Goal: Check status: Check status

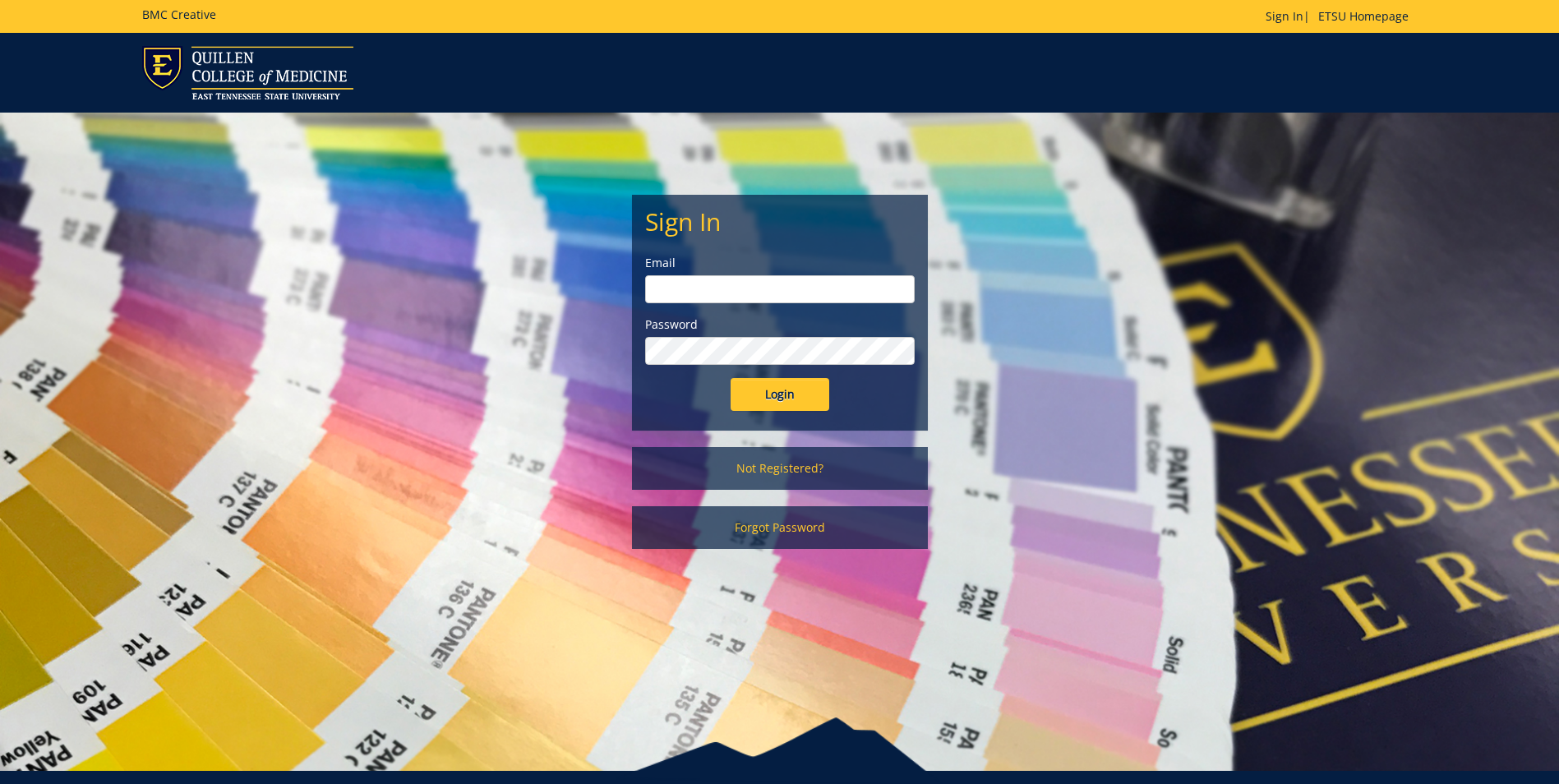
click at [825, 286] on input "email" at bounding box center [780, 289] width 270 height 28
type input "falkenberg@etsu.edu"
click at [730, 378] on input "Login" at bounding box center [779, 395] width 98 height 32
click at [791, 393] on input "Login" at bounding box center [779, 395] width 98 height 32
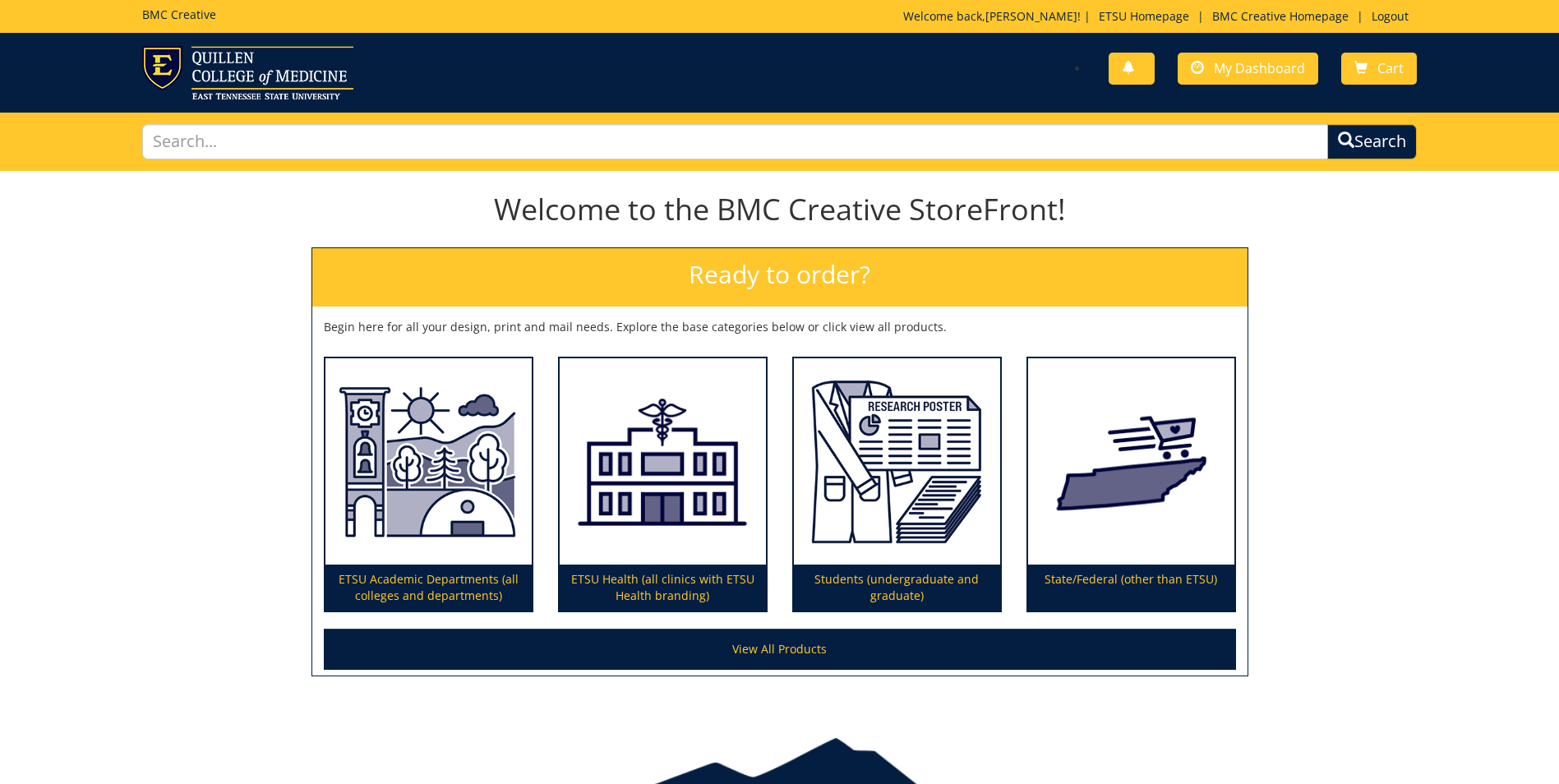
click at [1257, 50] on div "You have no new notifications My Dashboard Cart" at bounding box center [1104, 69] width 649 height 47
click at [1257, 73] on span "My Dashboard" at bounding box center [1259, 67] width 91 height 18
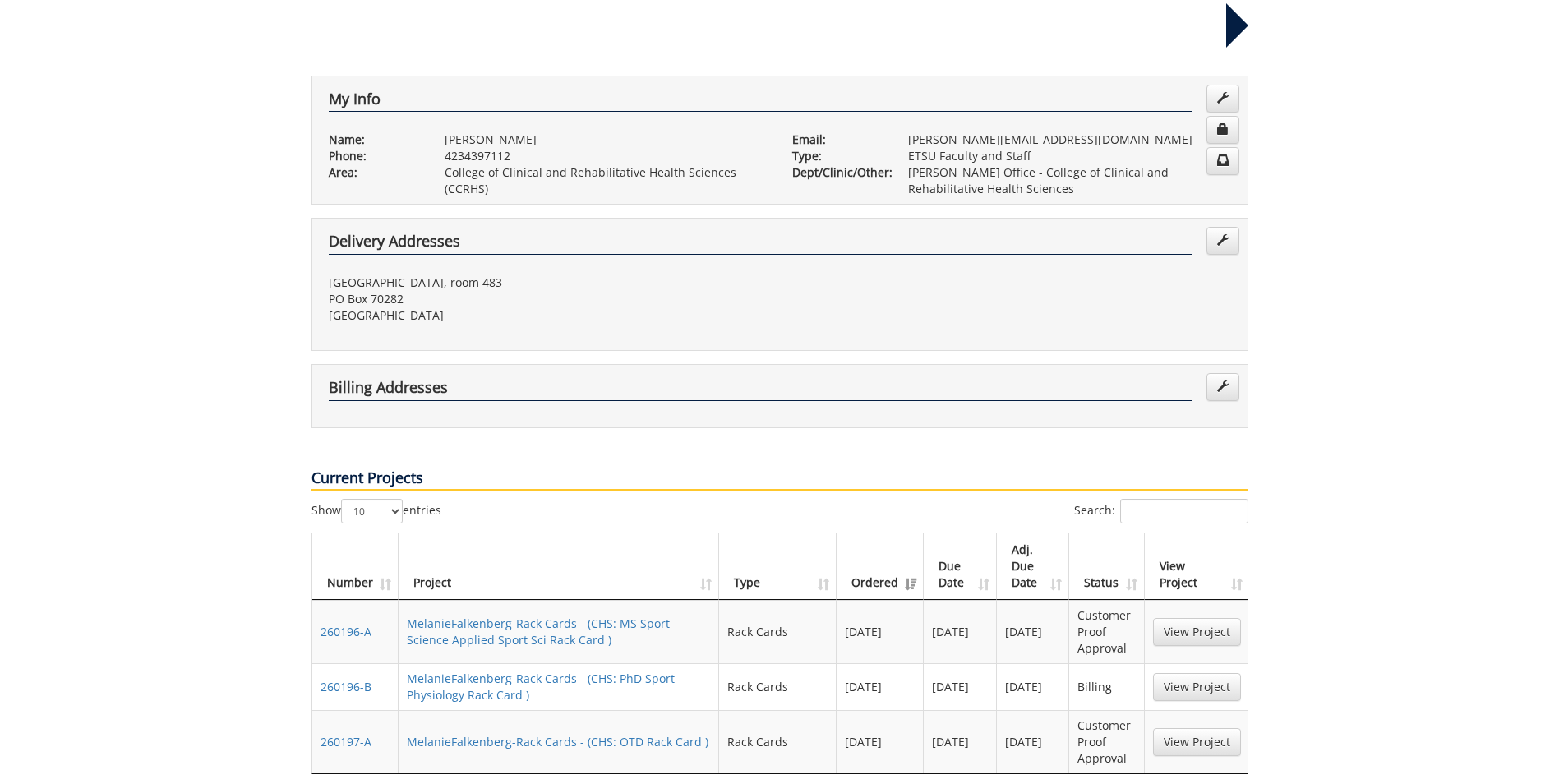
scroll to position [411, 0]
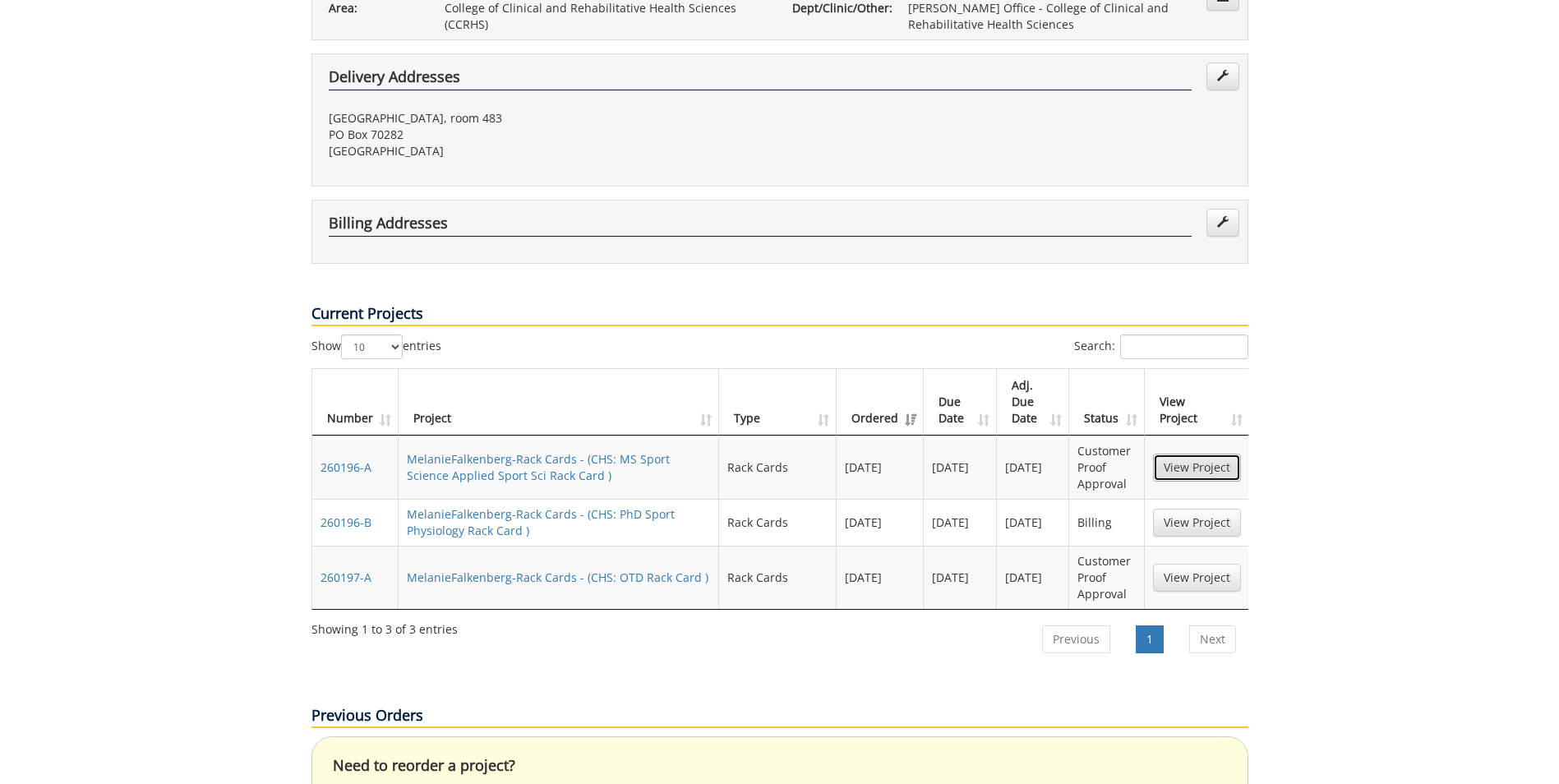
click at [1186, 453] on link "View Project" at bounding box center [1197, 467] width 88 height 28
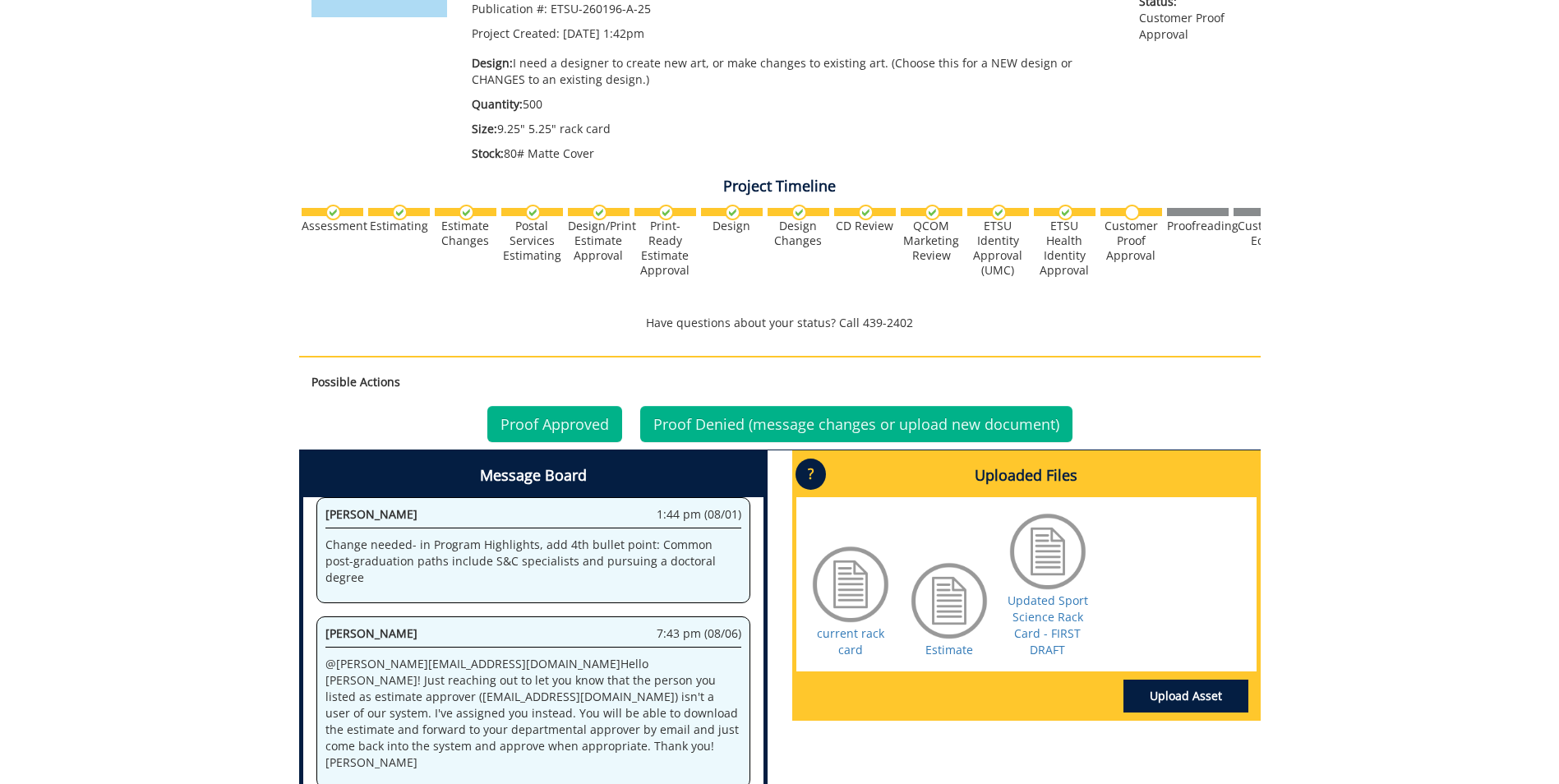
scroll to position [411, 0]
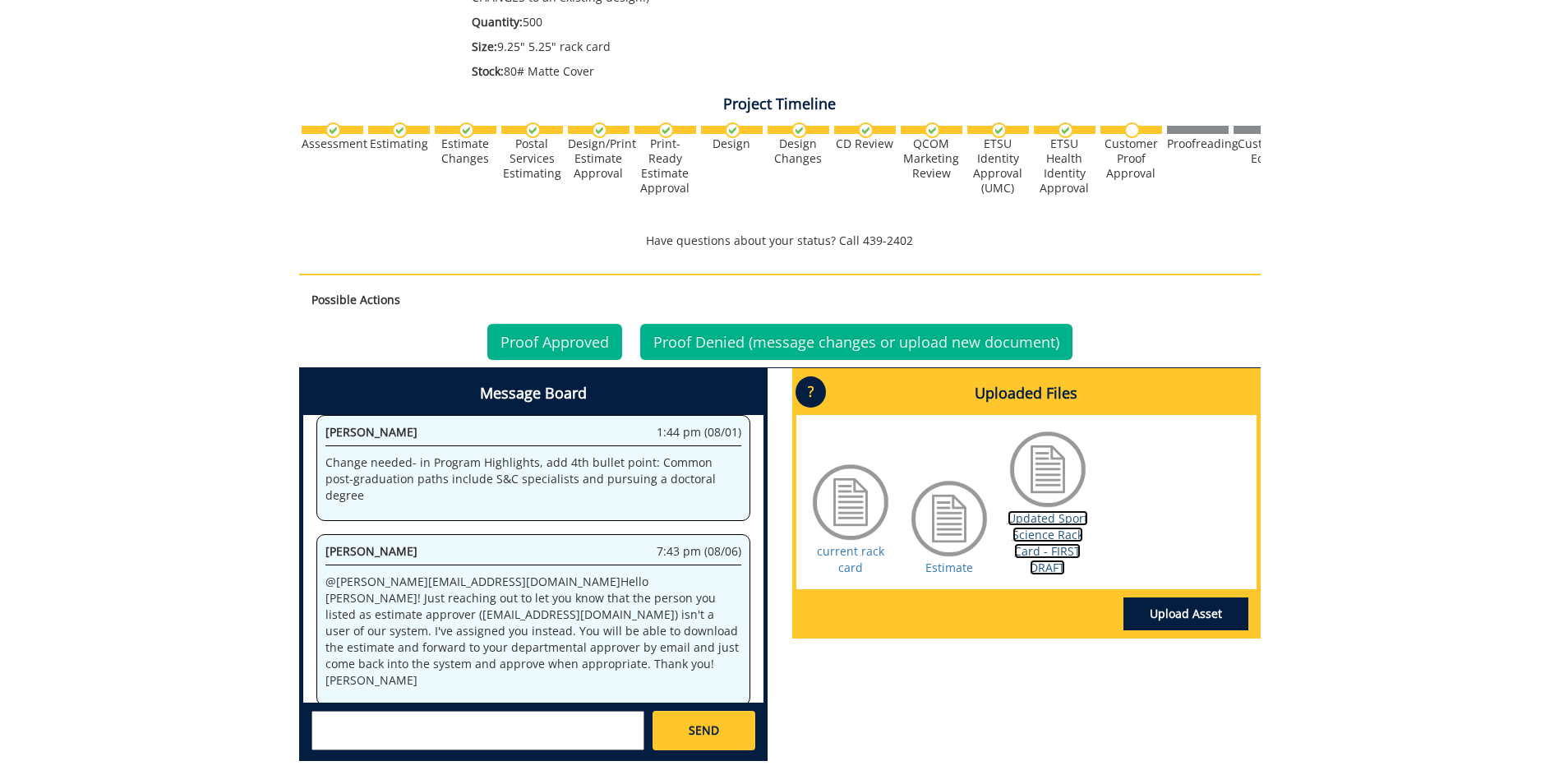
click at [1065, 522] on link "Updated Sport Science Rack Card - FIRST DRAFT" at bounding box center [1048, 542] width 80 height 65
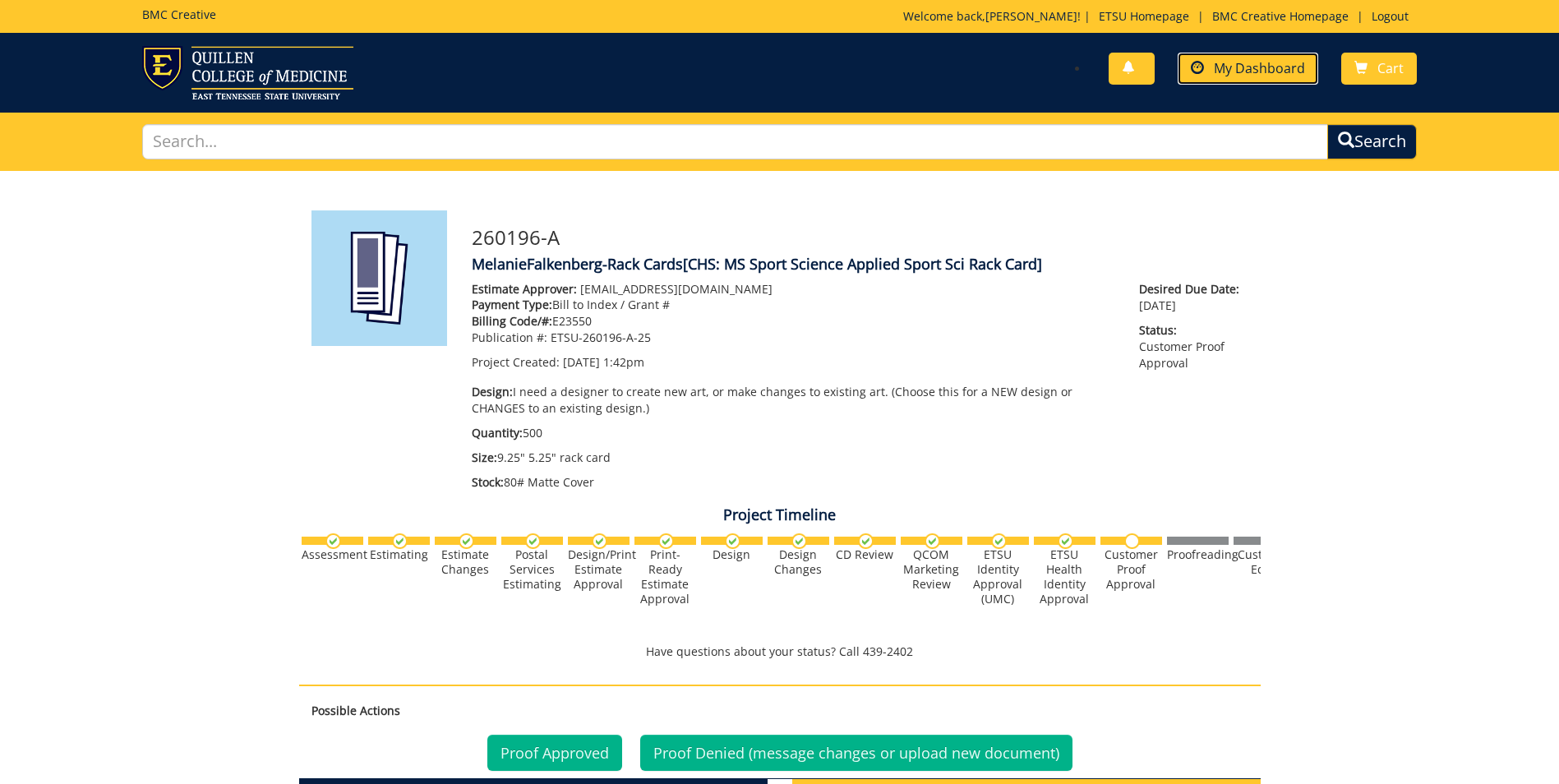
click at [1228, 63] on span "My Dashboard" at bounding box center [1259, 67] width 91 height 18
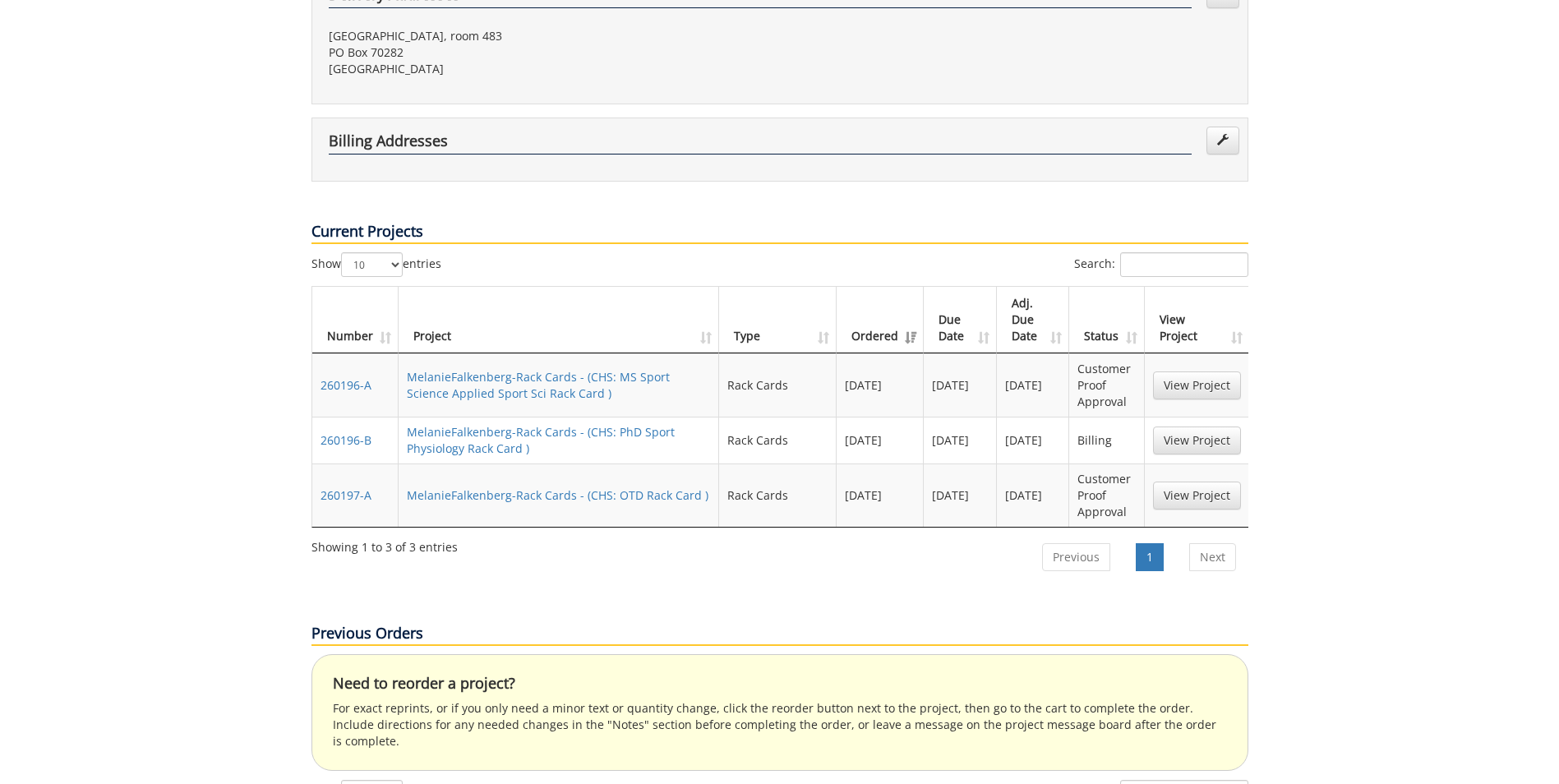
scroll to position [575, 0]
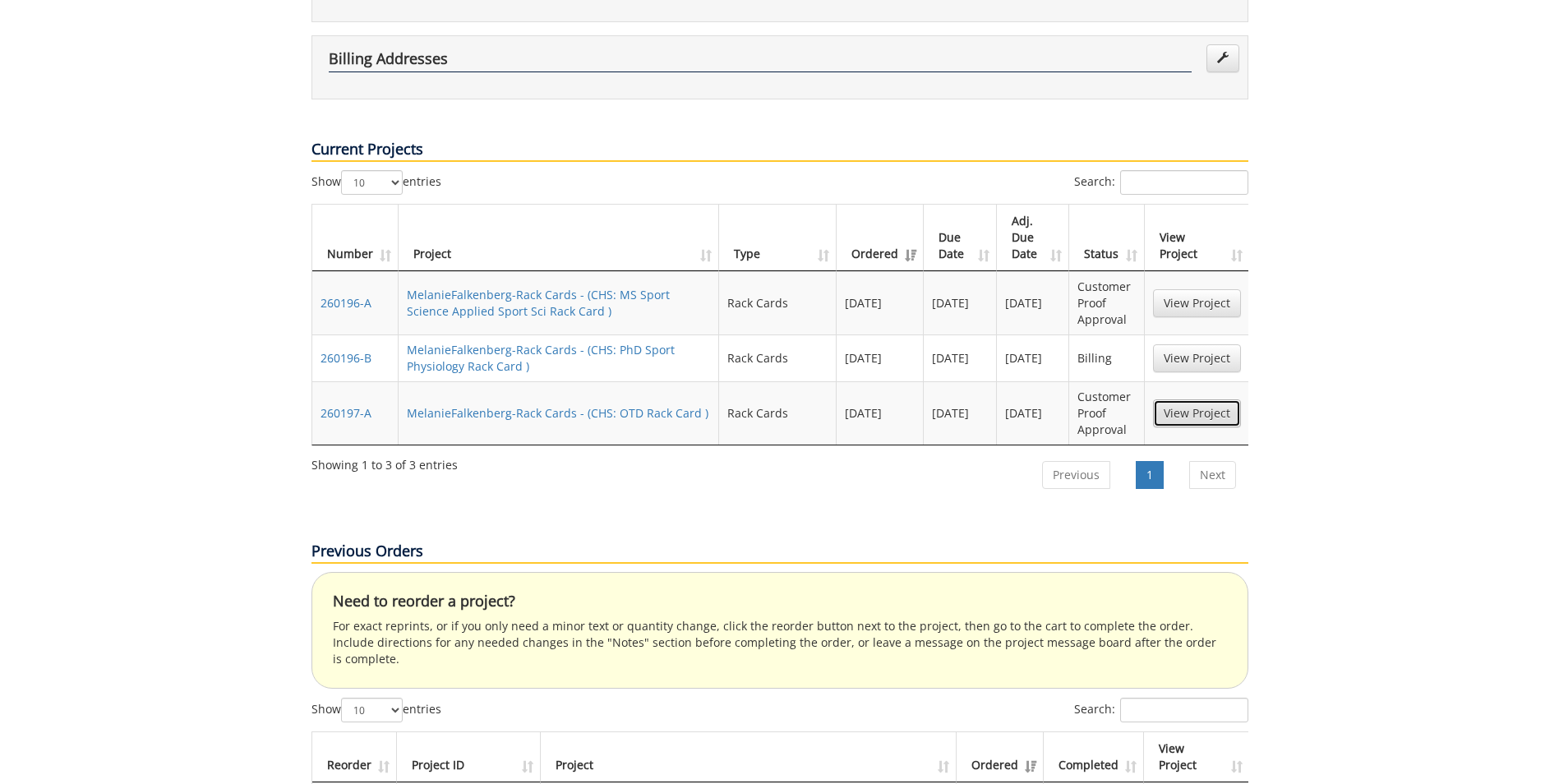
click at [1181, 400] on link "View Project" at bounding box center [1197, 413] width 88 height 28
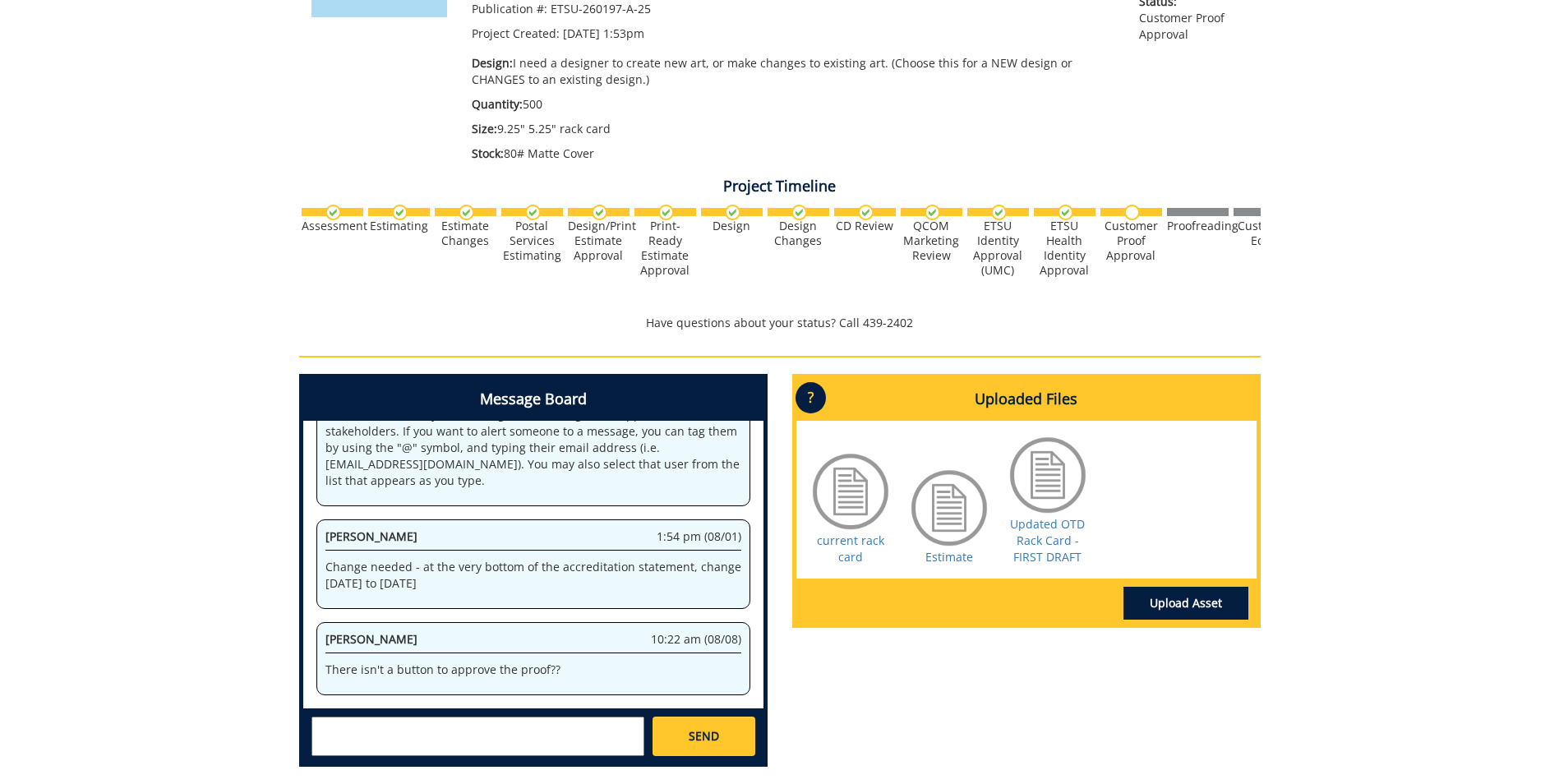
scroll to position [411, 0]
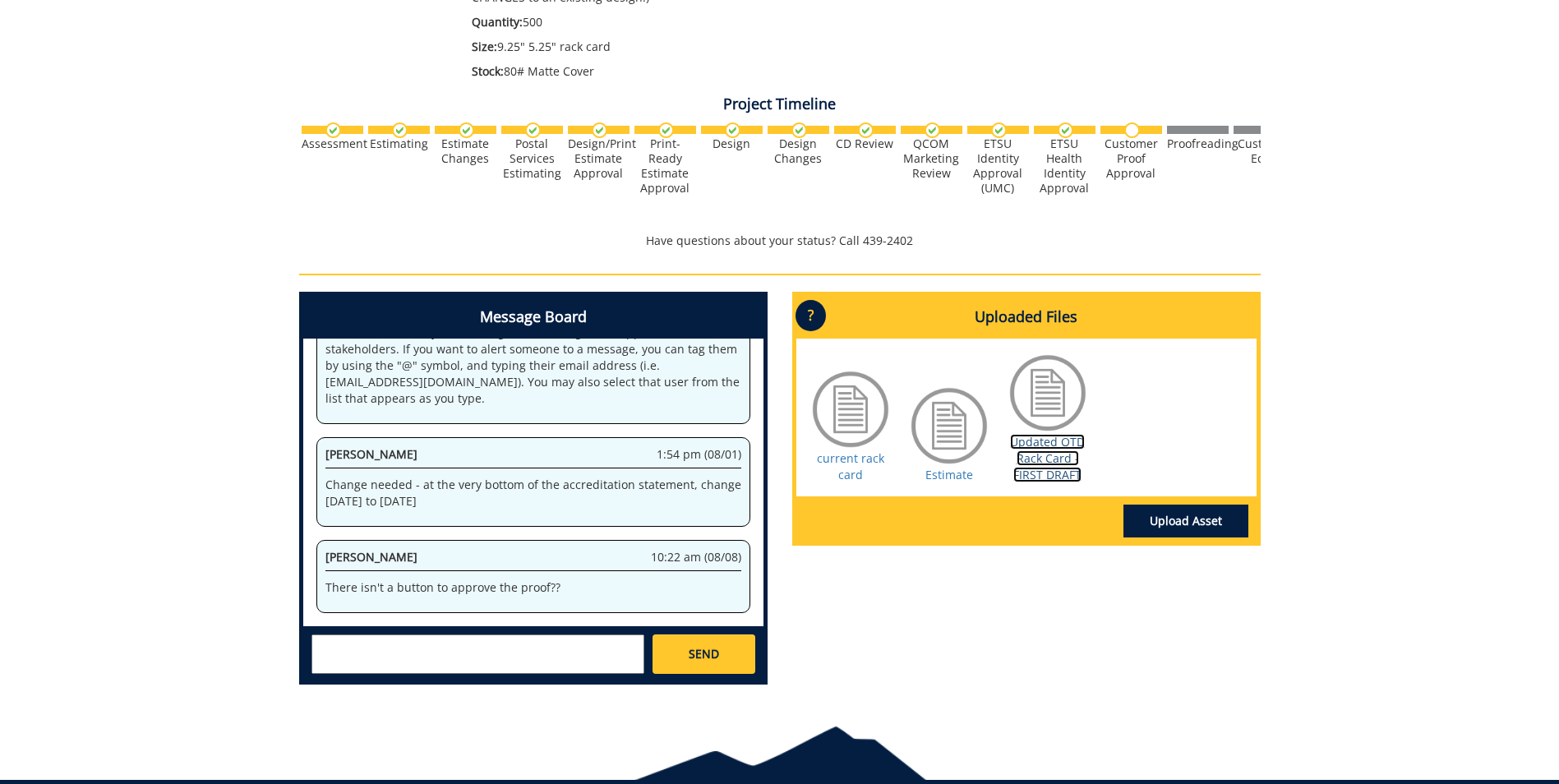
click at [1055, 463] on link "Updated OTD Rack Card - FIRST DRAFT" at bounding box center [1047, 458] width 75 height 49
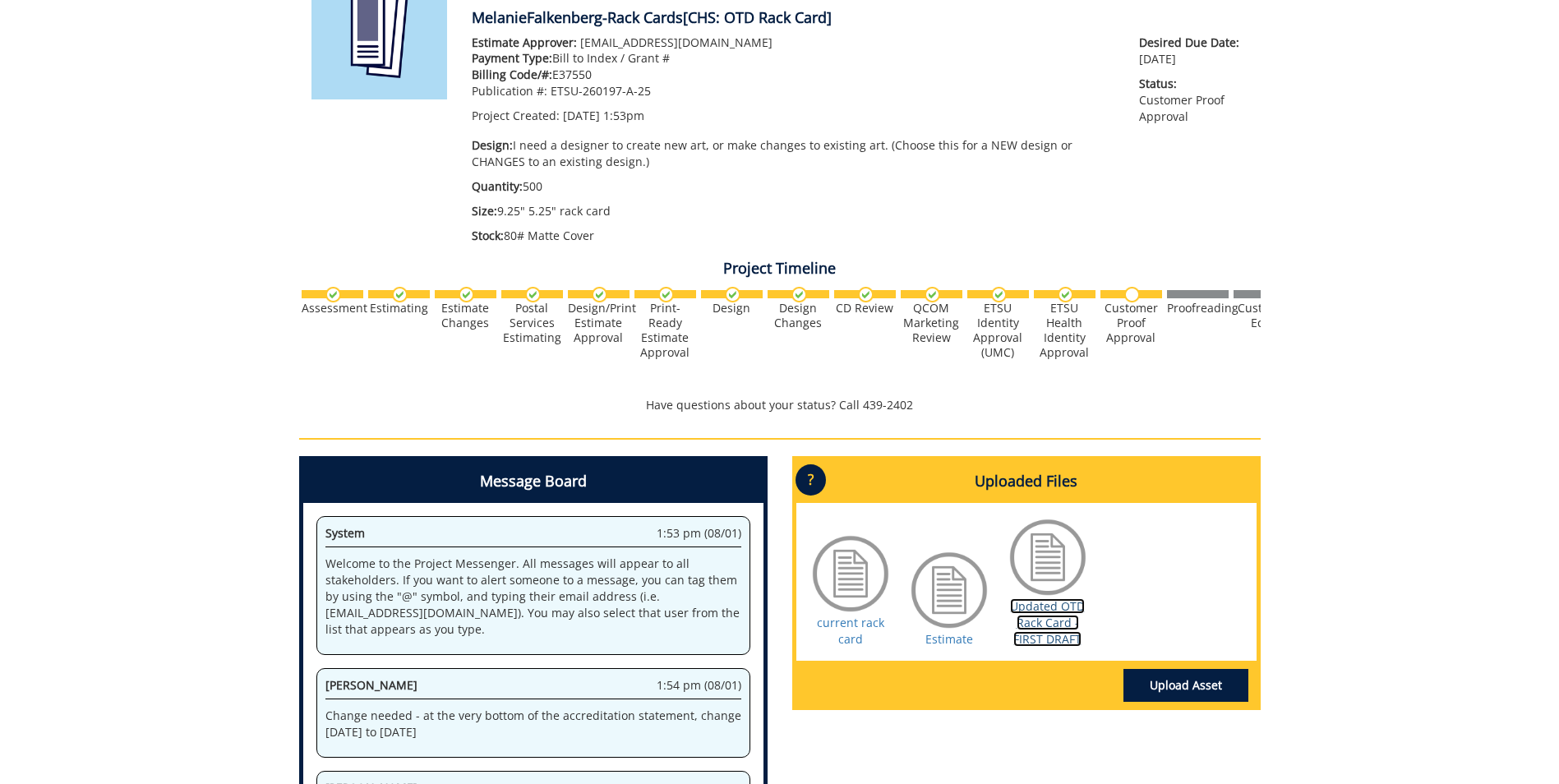
scroll to position [0, 0]
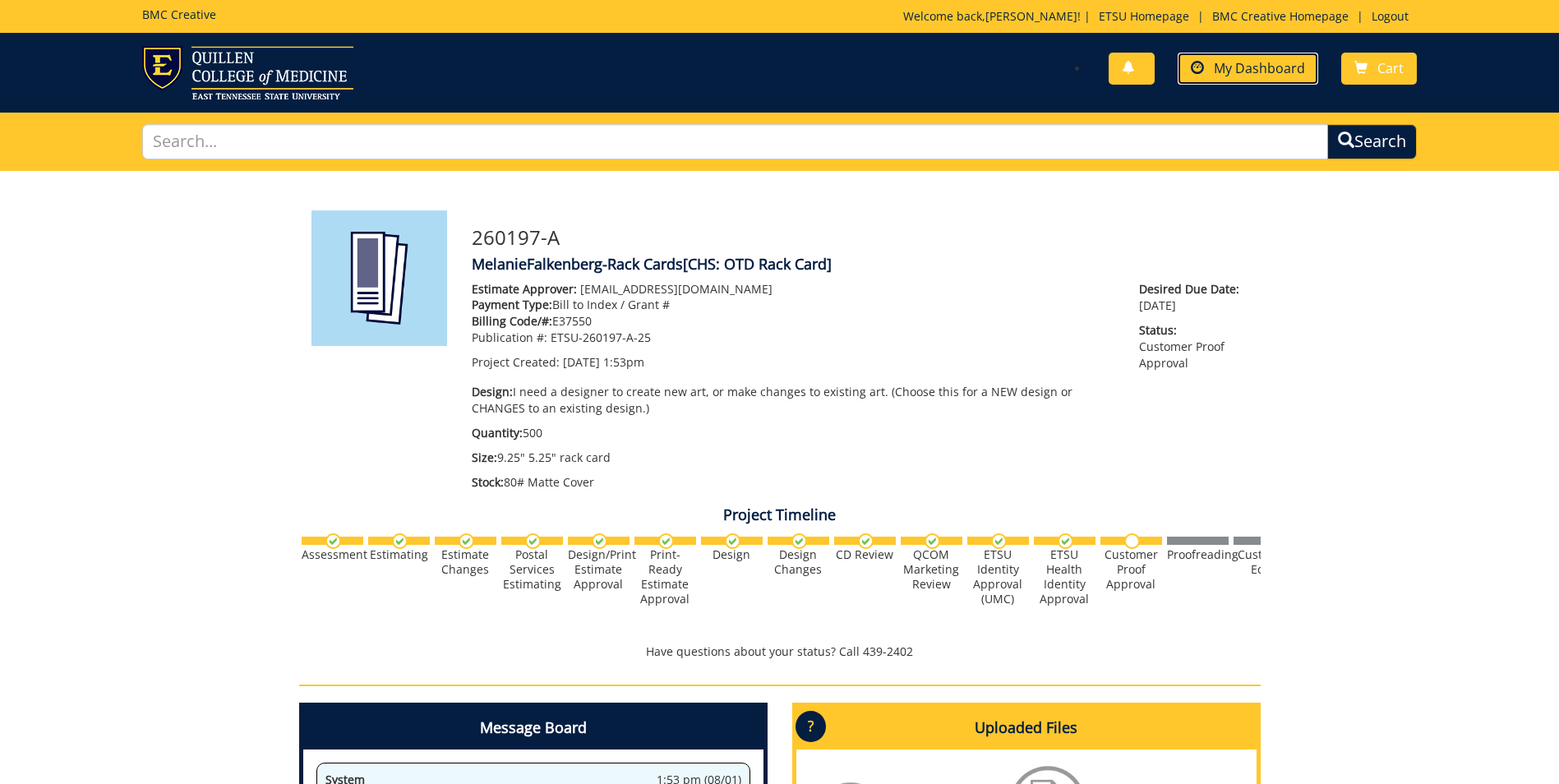
click at [1229, 69] on span "My Dashboard" at bounding box center [1259, 67] width 91 height 18
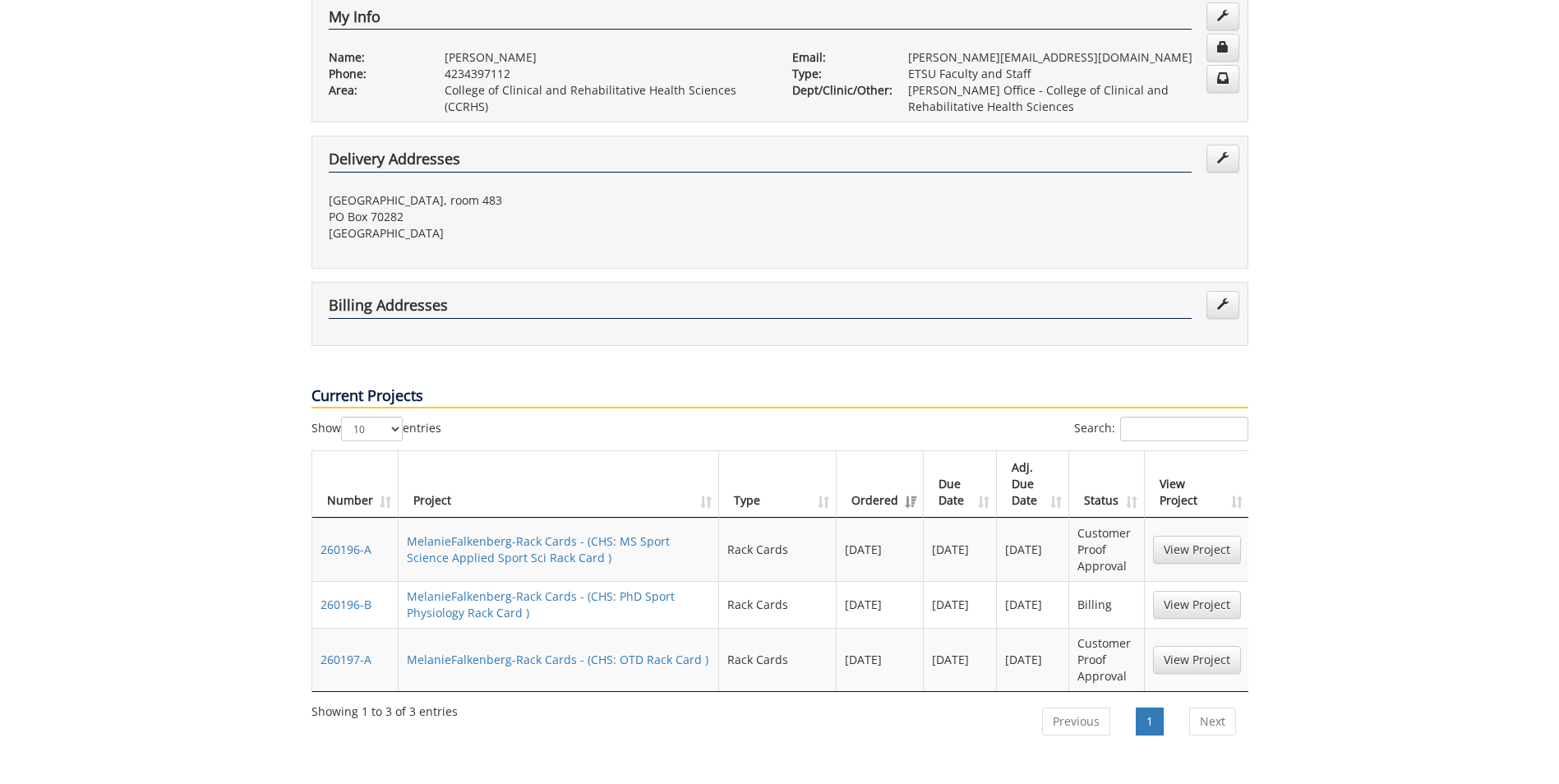
scroll to position [493, 0]
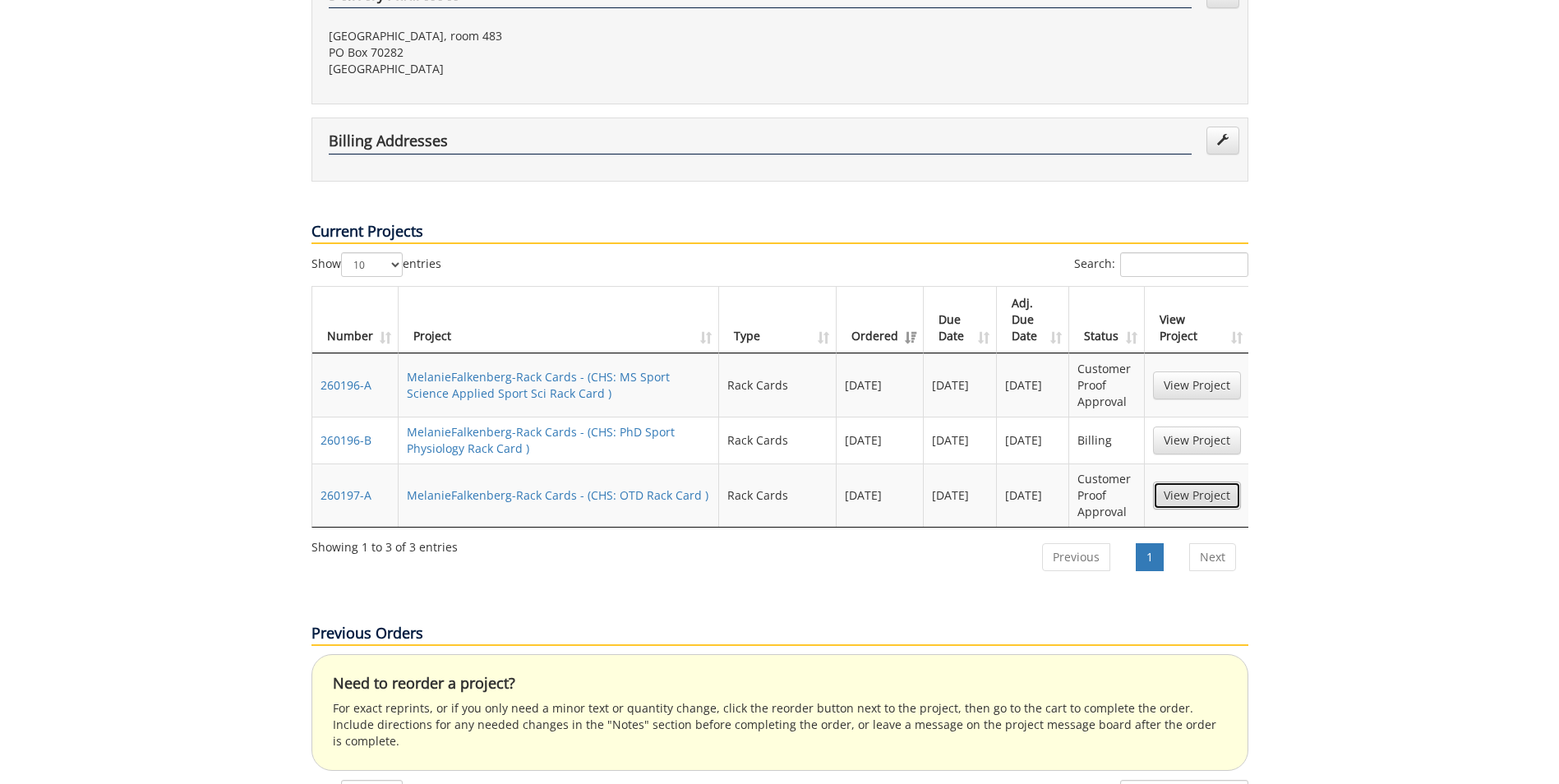
click at [1214, 482] on link "View Project" at bounding box center [1197, 495] width 88 height 28
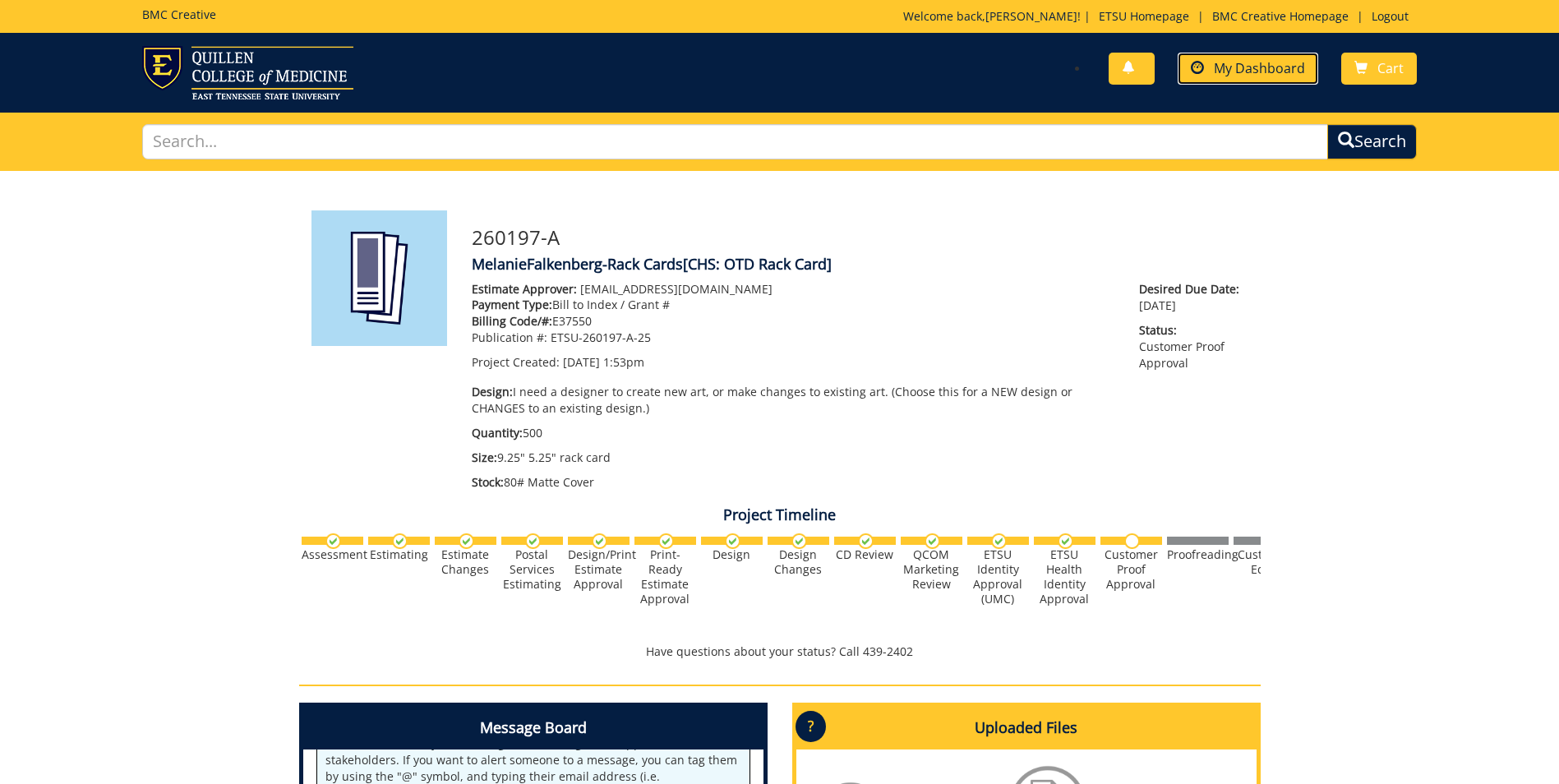
click at [1247, 62] on span "My Dashboard" at bounding box center [1259, 67] width 91 height 18
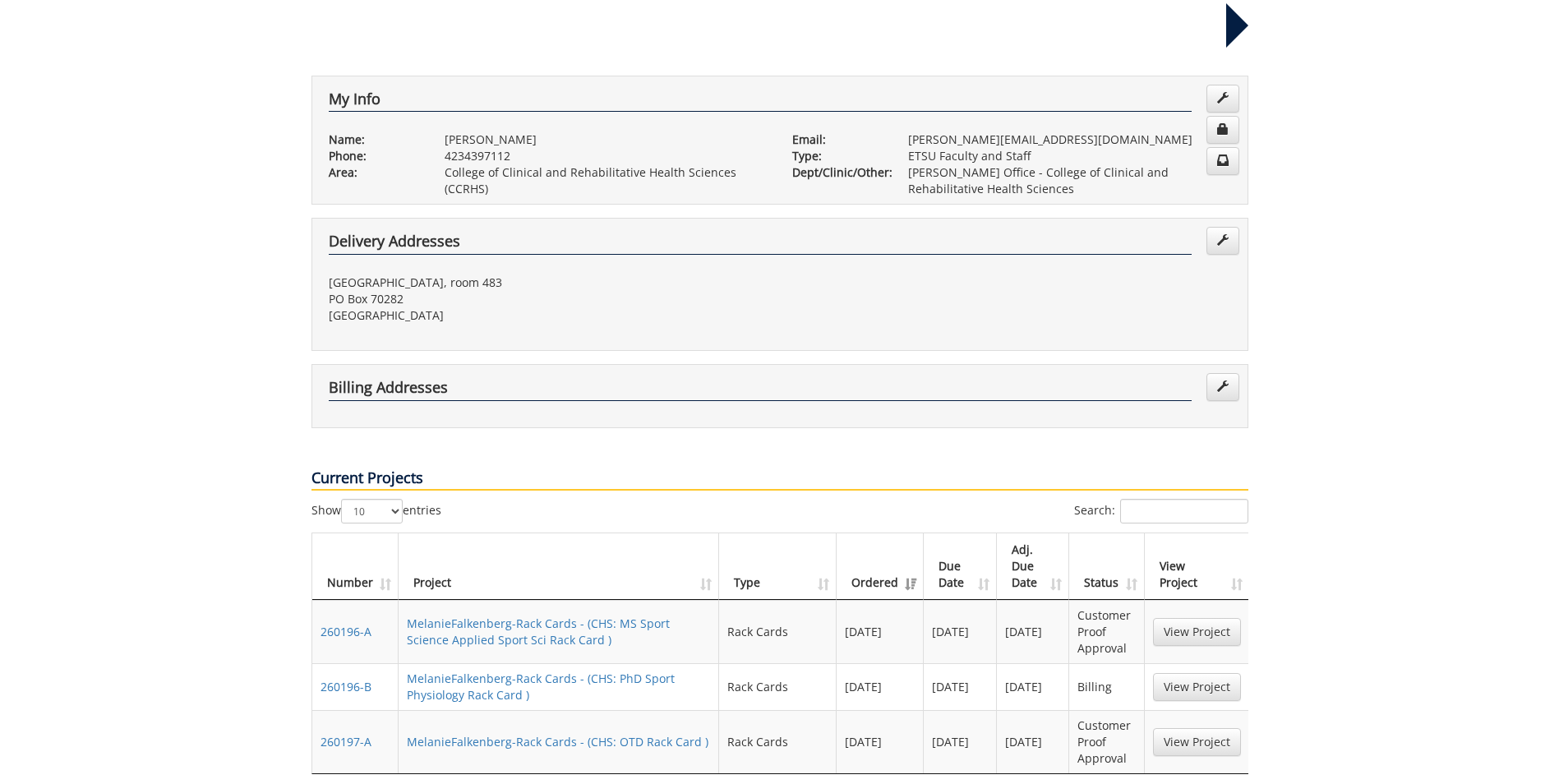
scroll to position [329, 0]
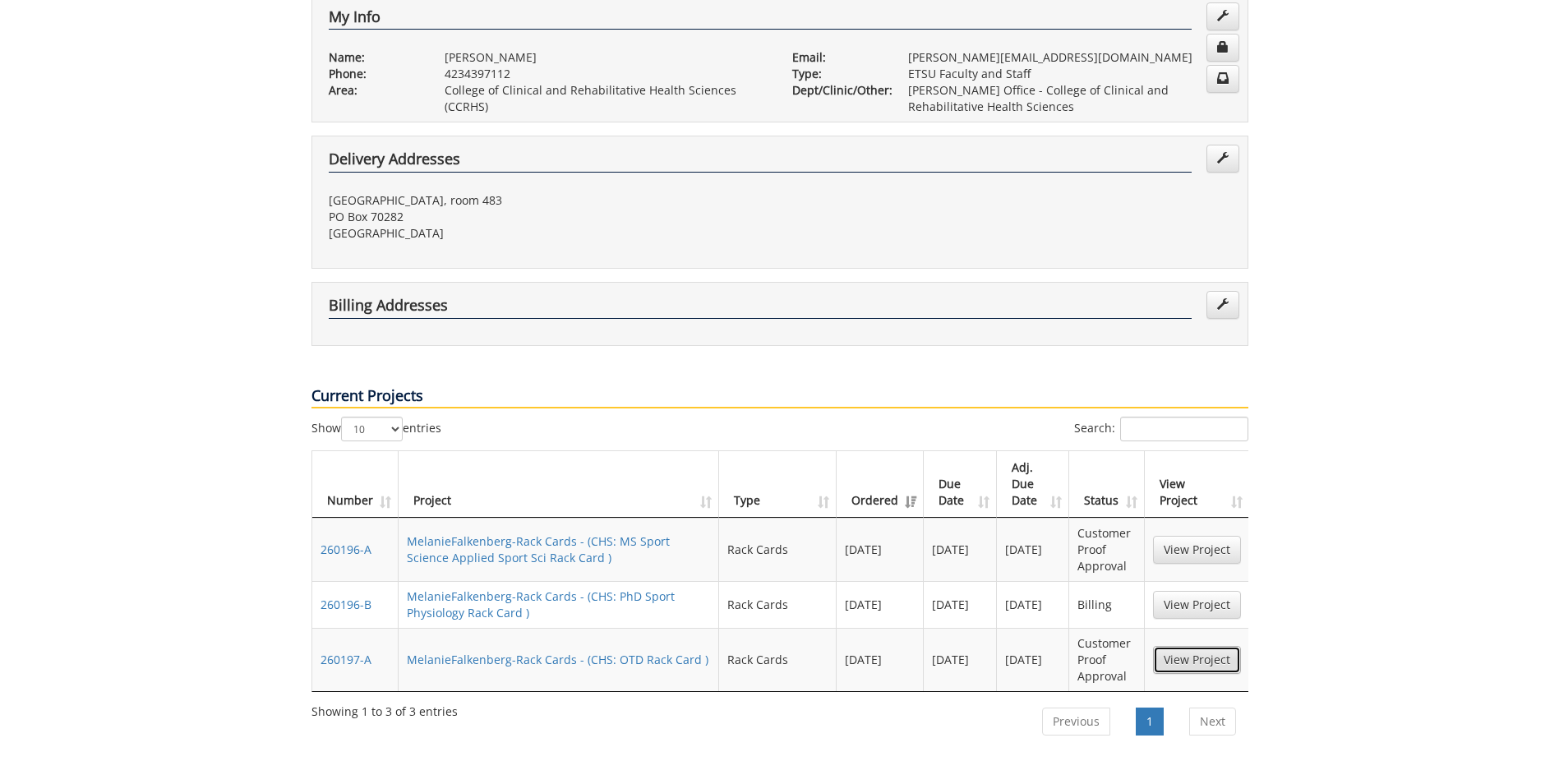
click at [1181, 646] on link "View Project" at bounding box center [1197, 659] width 88 height 28
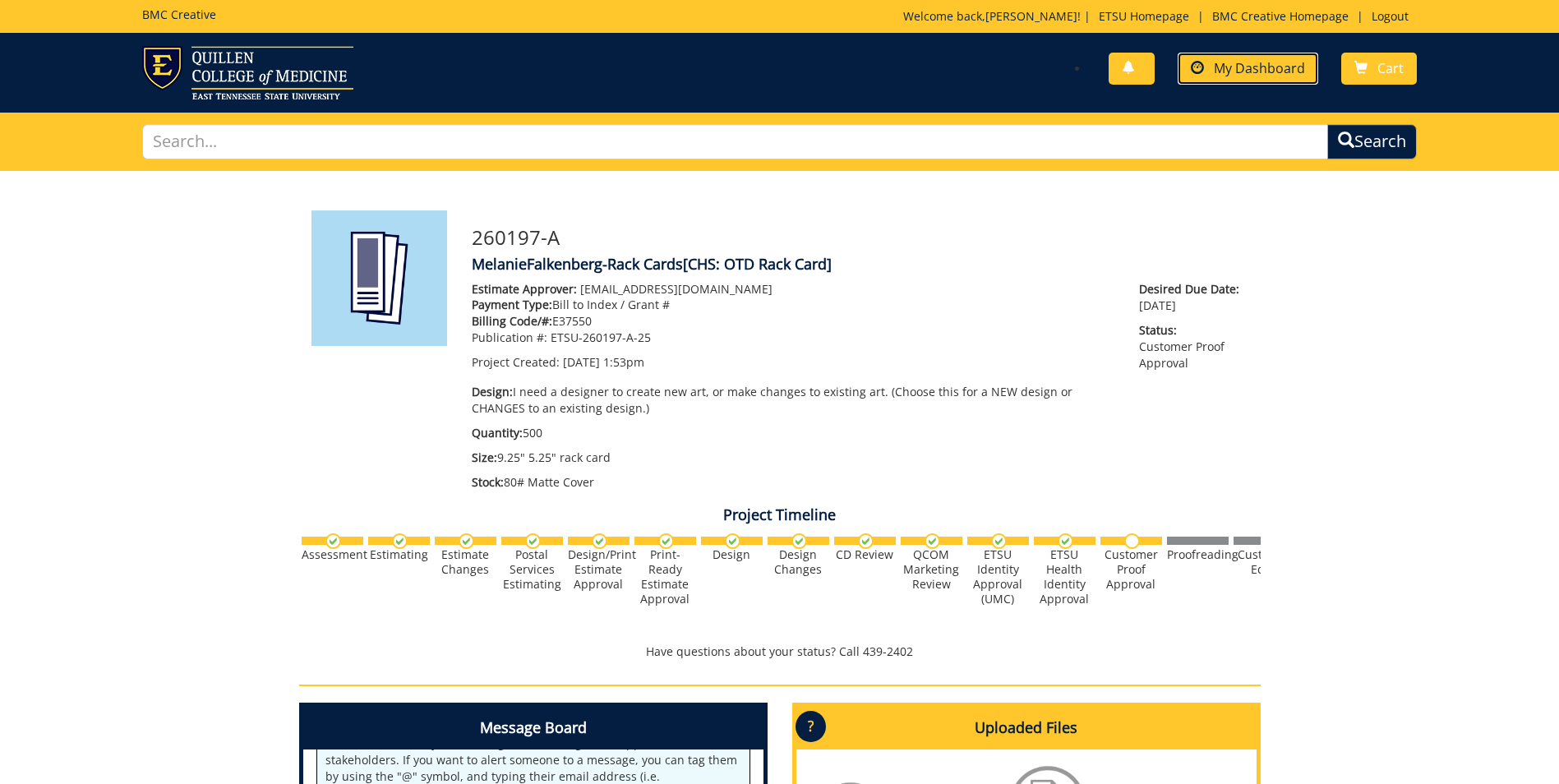
click at [1235, 67] on span "My Dashboard" at bounding box center [1259, 67] width 91 height 18
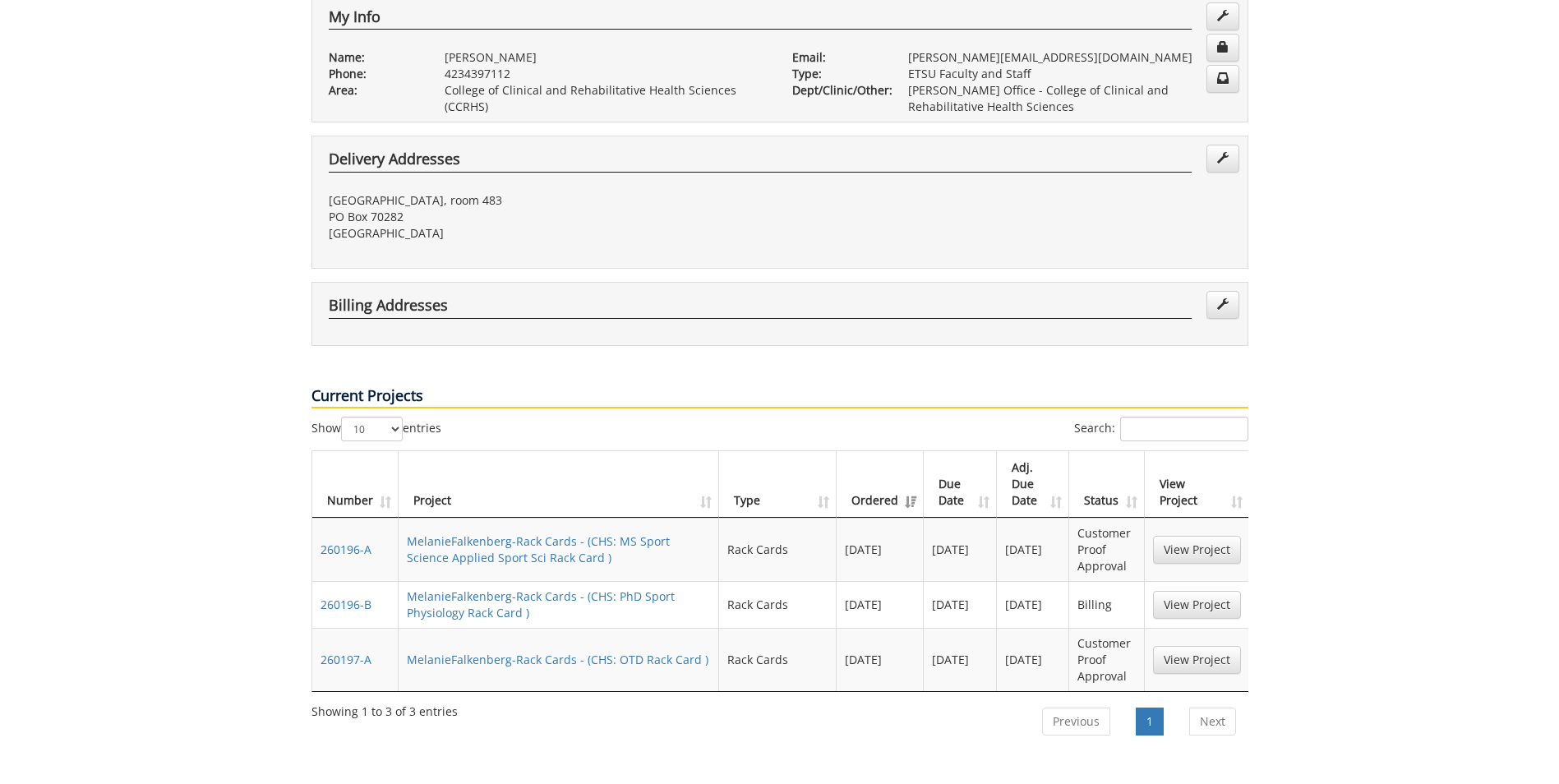
scroll to position [411, 0]
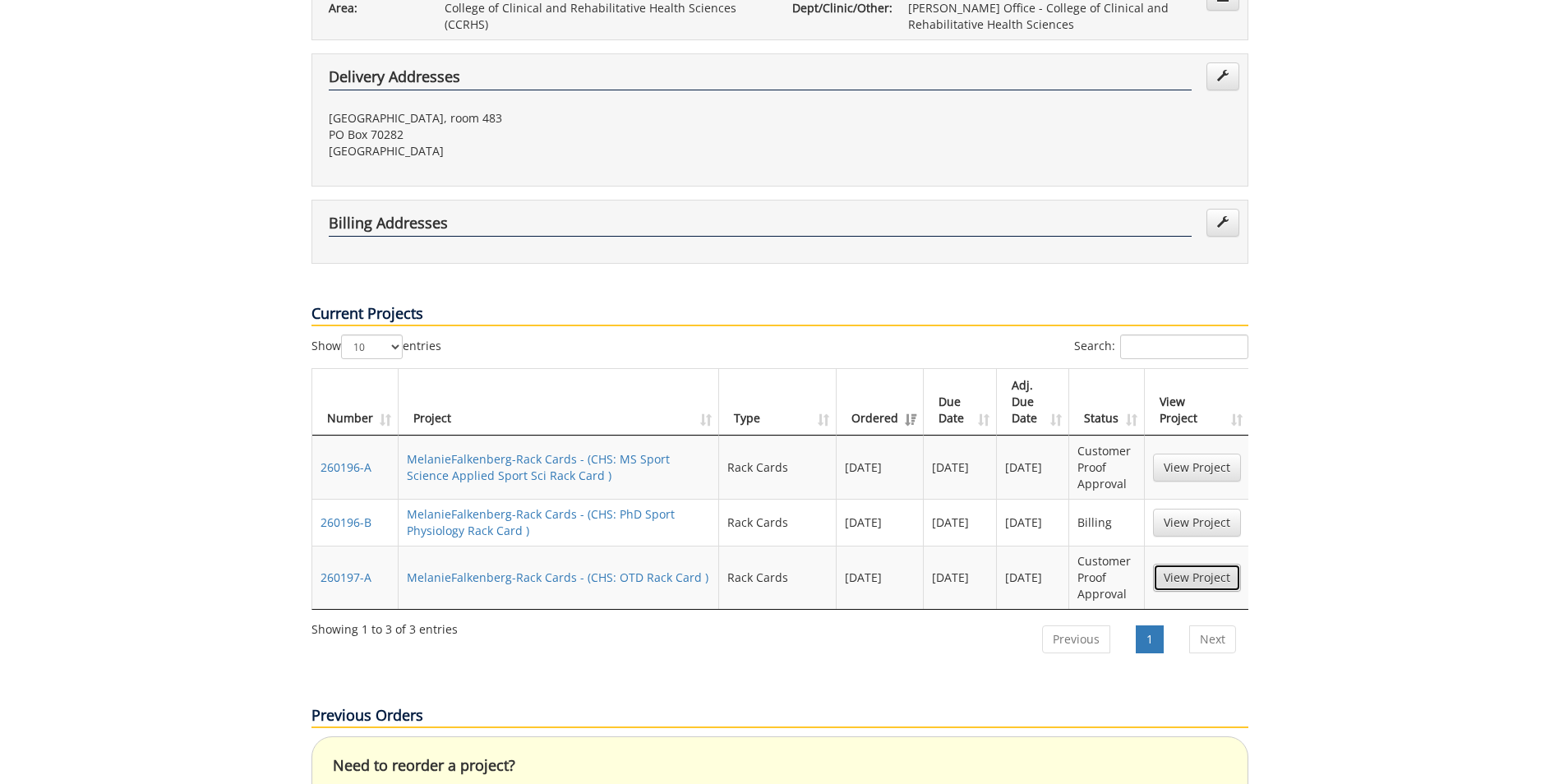
click at [1166, 564] on link "View Project" at bounding box center [1197, 577] width 88 height 28
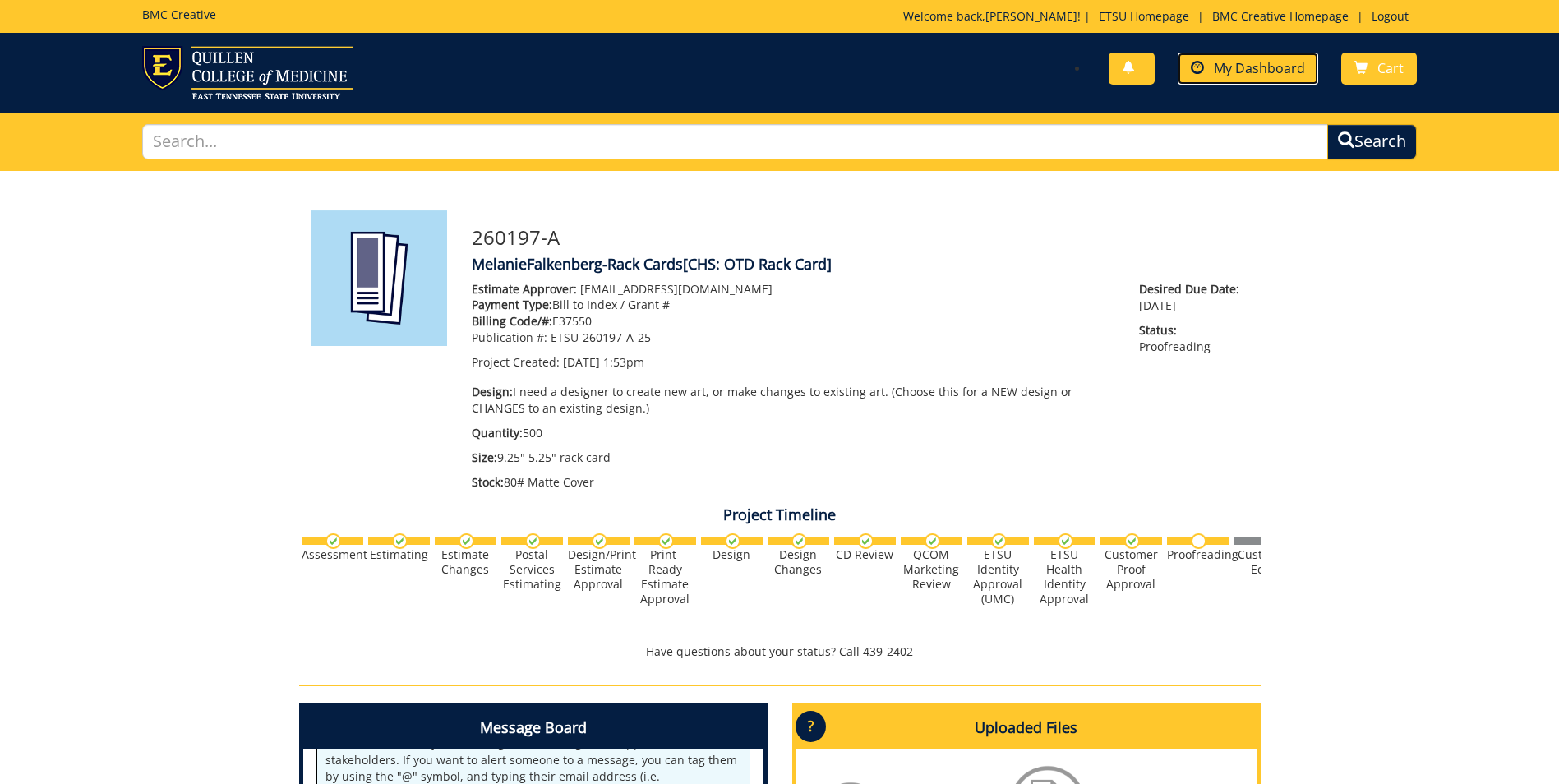
click at [1232, 69] on span "My Dashboard" at bounding box center [1259, 67] width 91 height 18
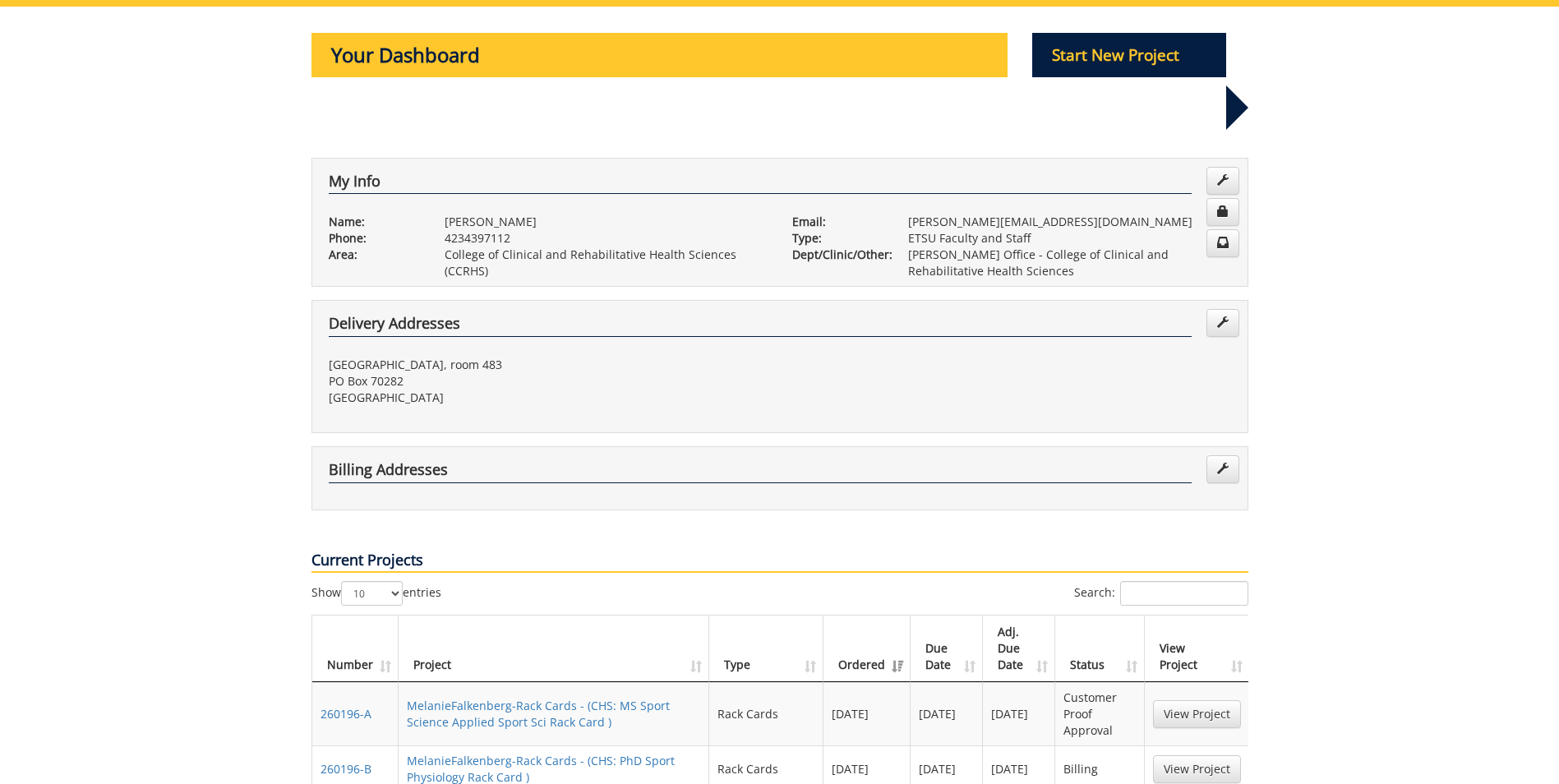
scroll to position [247, 0]
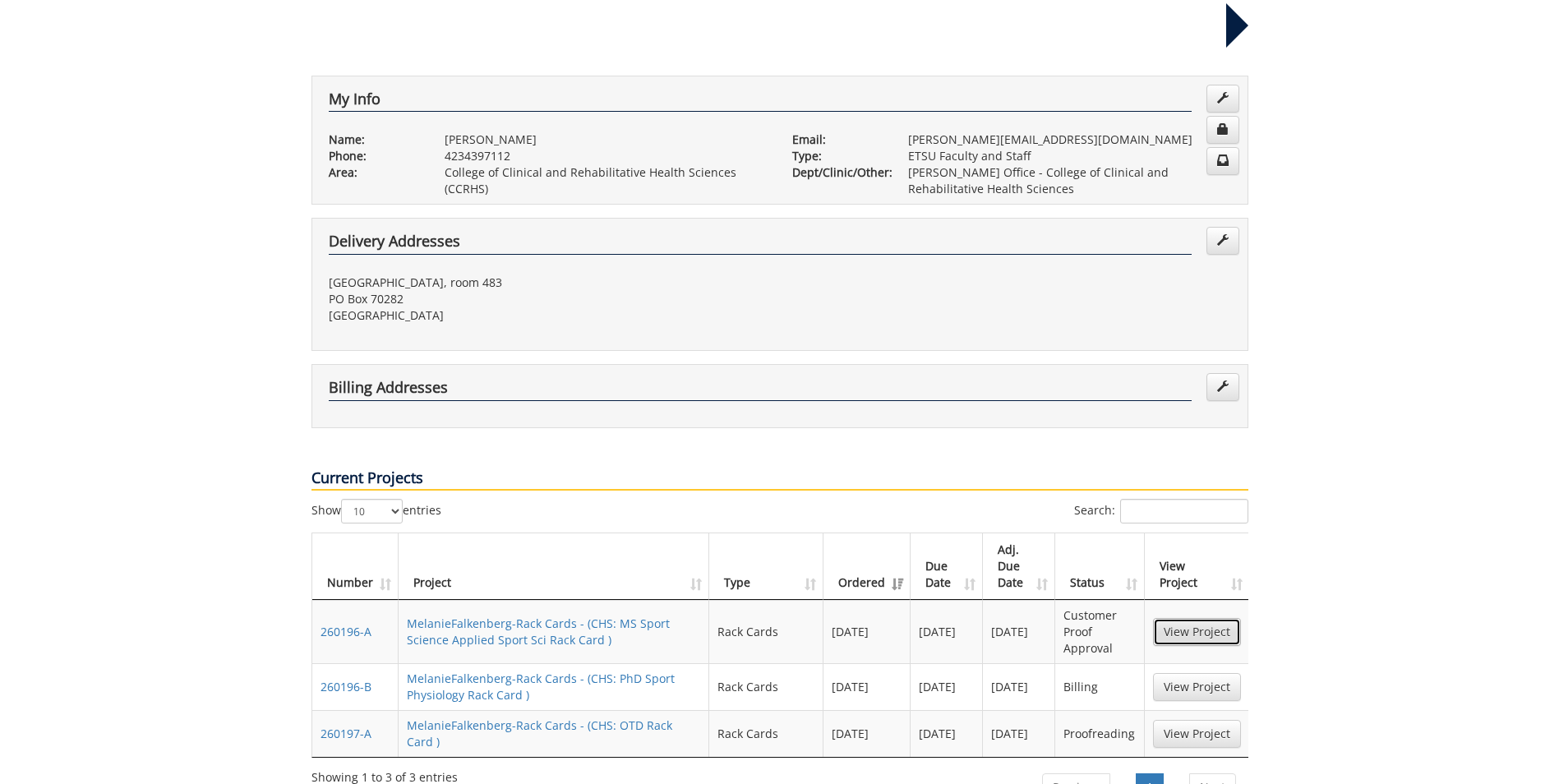
click at [1180, 618] on link "View Project" at bounding box center [1197, 632] width 88 height 28
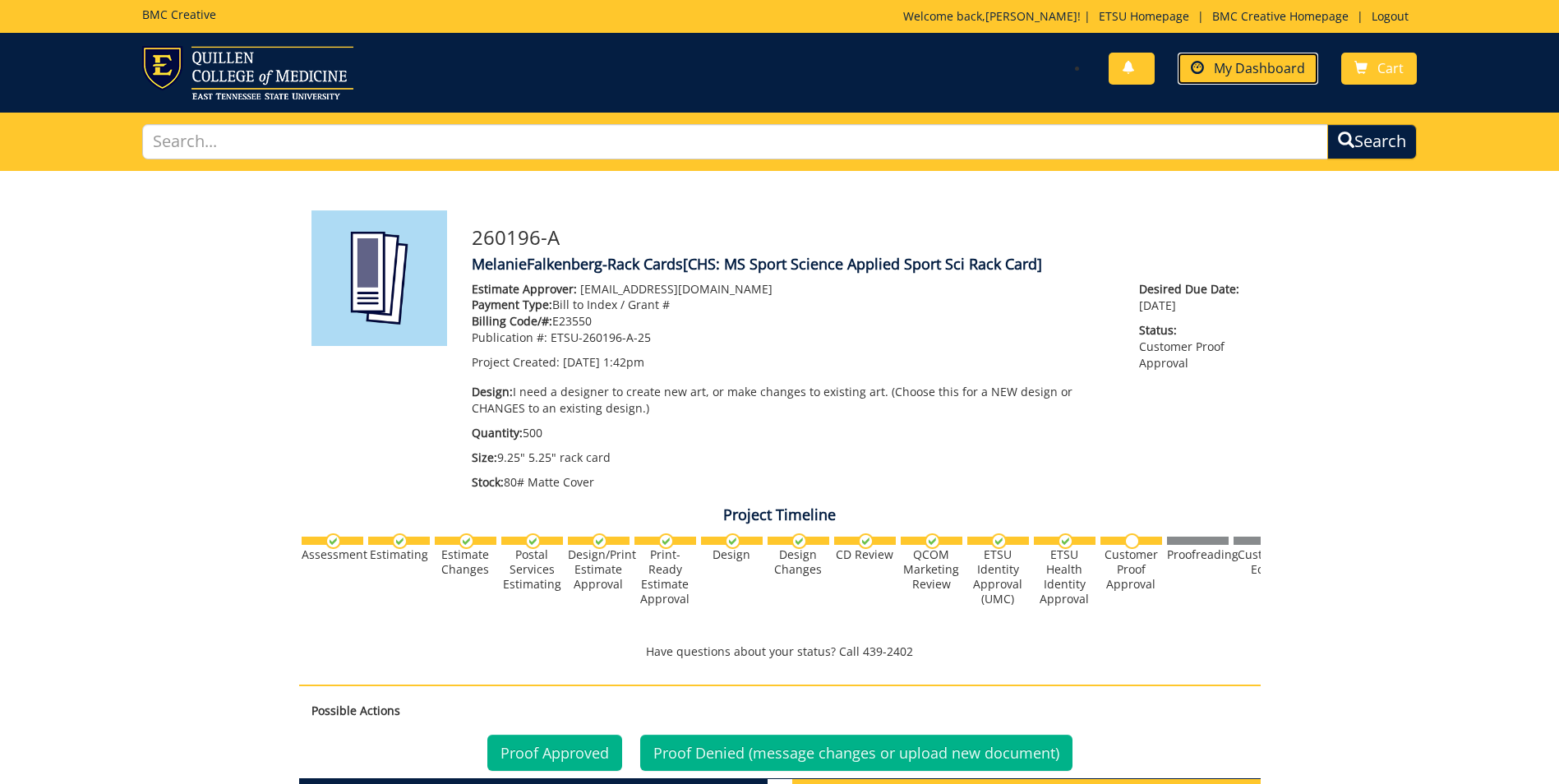
click at [1238, 60] on span "My Dashboard" at bounding box center [1259, 67] width 91 height 18
